Goal: Information Seeking & Learning: Check status

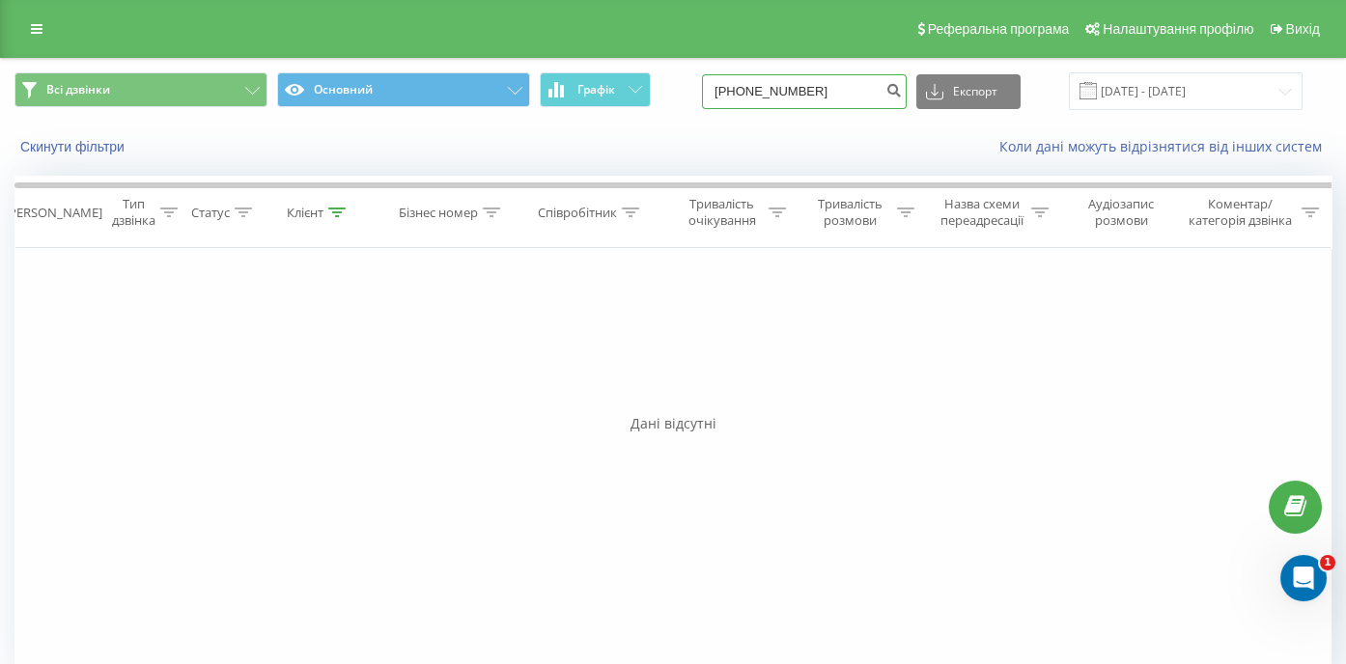
click at [744, 92] on input "[PHONE_NUMBER]" at bounding box center [804, 91] width 205 height 35
type input "48577117090"
